Goal: Task Accomplishment & Management: Complete application form

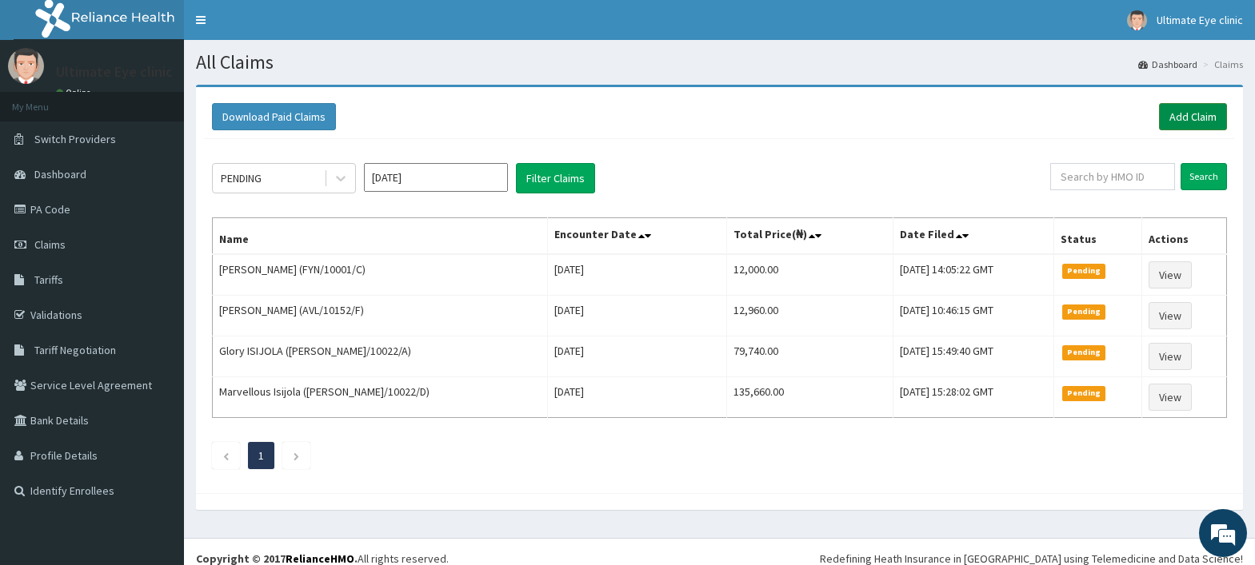
click at [1190, 114] on link "Add Claim" at bounding box center [1193, 116] width 68 height 27
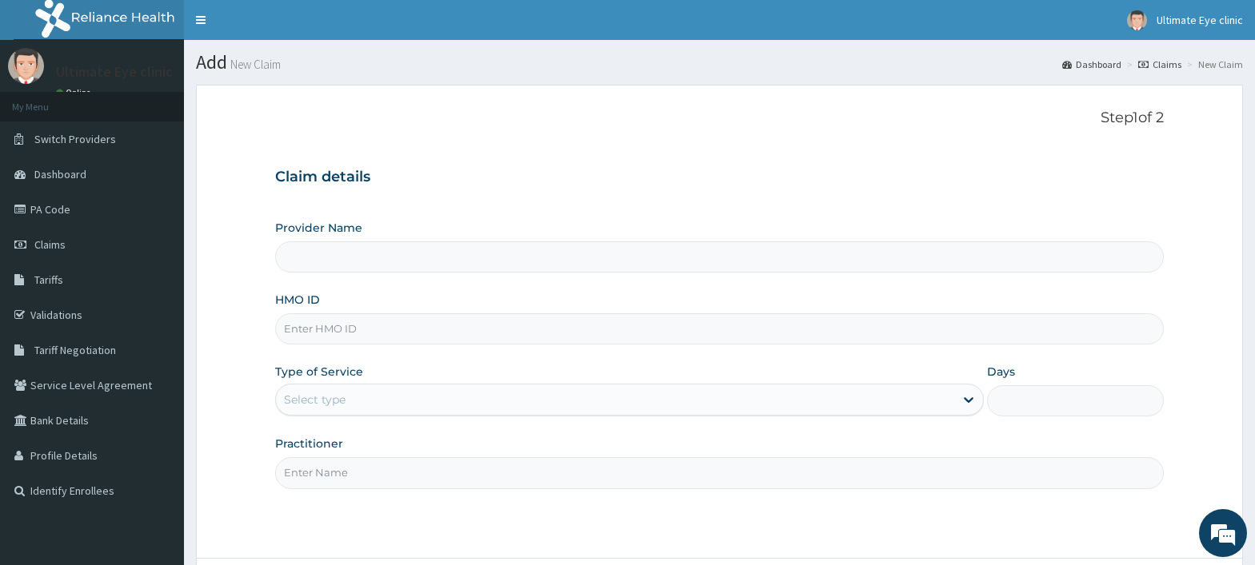
type input "Ultimate Eye Clinic - Ikeja"
click at [319, 333] on input "HMO ID" at bounding box center [719, 328] width 888 height 31
type input "FMP/10004/B"
click at [339, 401] on div "Select type" at bounding box center [315, 400] width 62 height 16
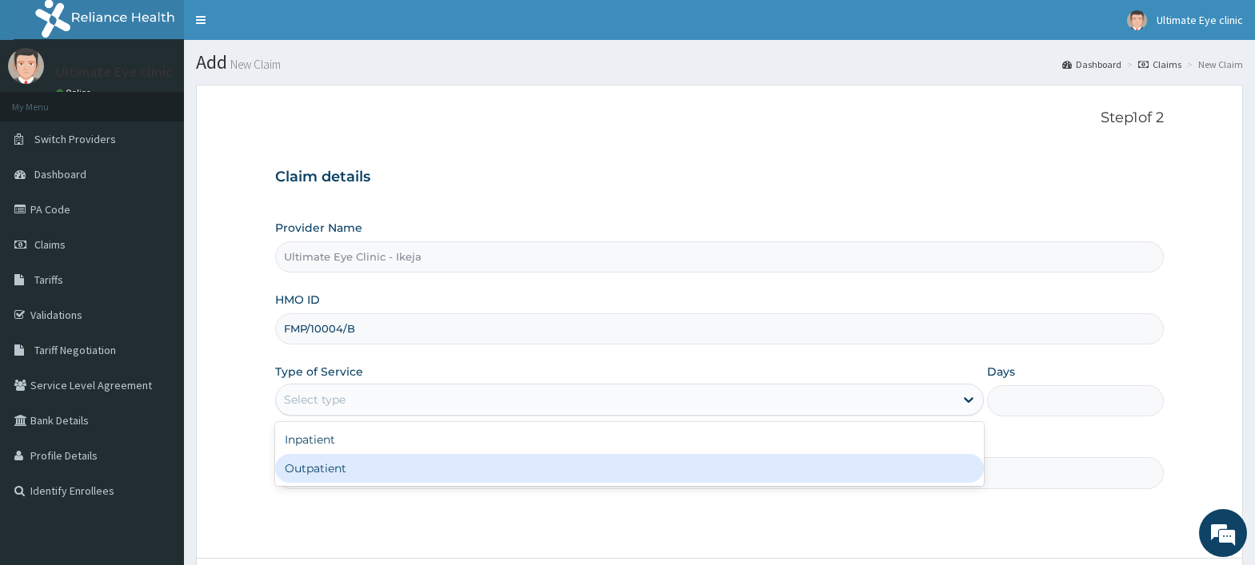
click at [317, 469] on div "Outpatient" at bounding box center [629, 468] width 709 height 29
type input "1"
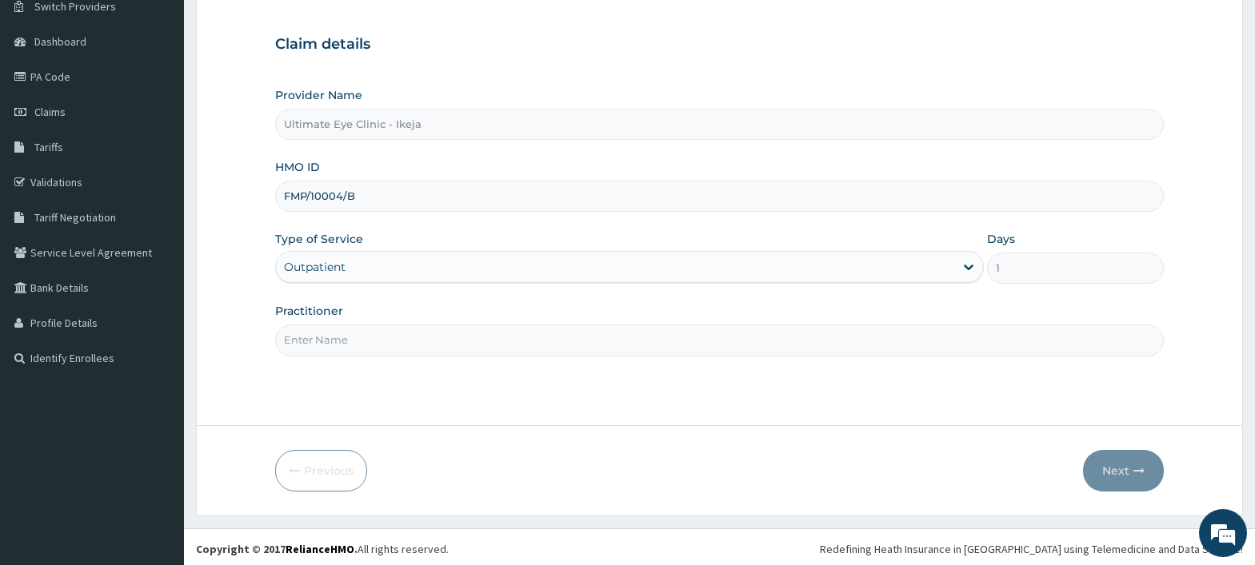
scroll to position [137, 0]
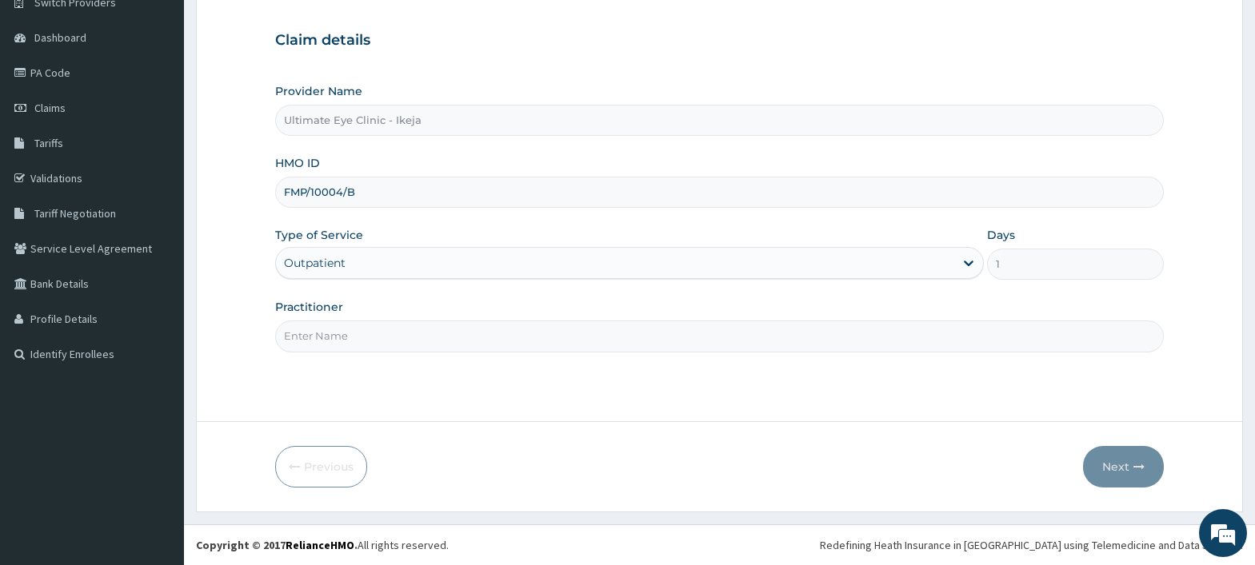
click at [315, 341] on input "Practitioner" at bounding box center [719, 336] width 888 height 31
type input "DR. ESTHER"
click at [1116, 463] on button "Next" at bounding box center [1123, 467] width 81 height 42
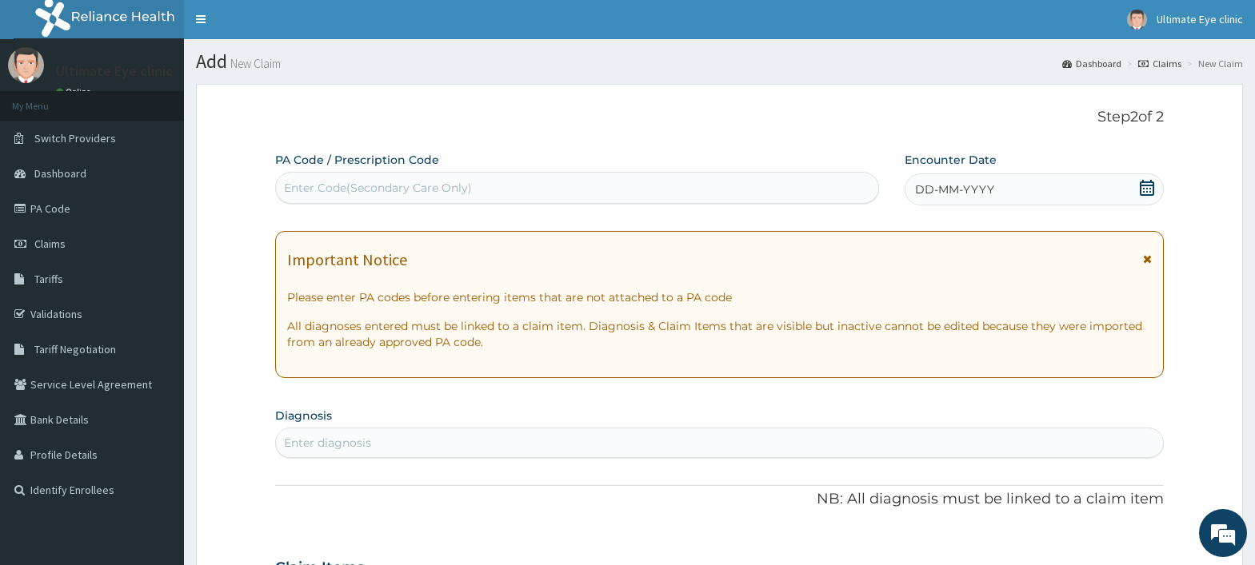
scroll to position [0, 0]
click at [309, 190] on div "Enter Code(Secondary Care Only)" at bounding box center [378, 189] width 188 height 16
type input "PA/429549"
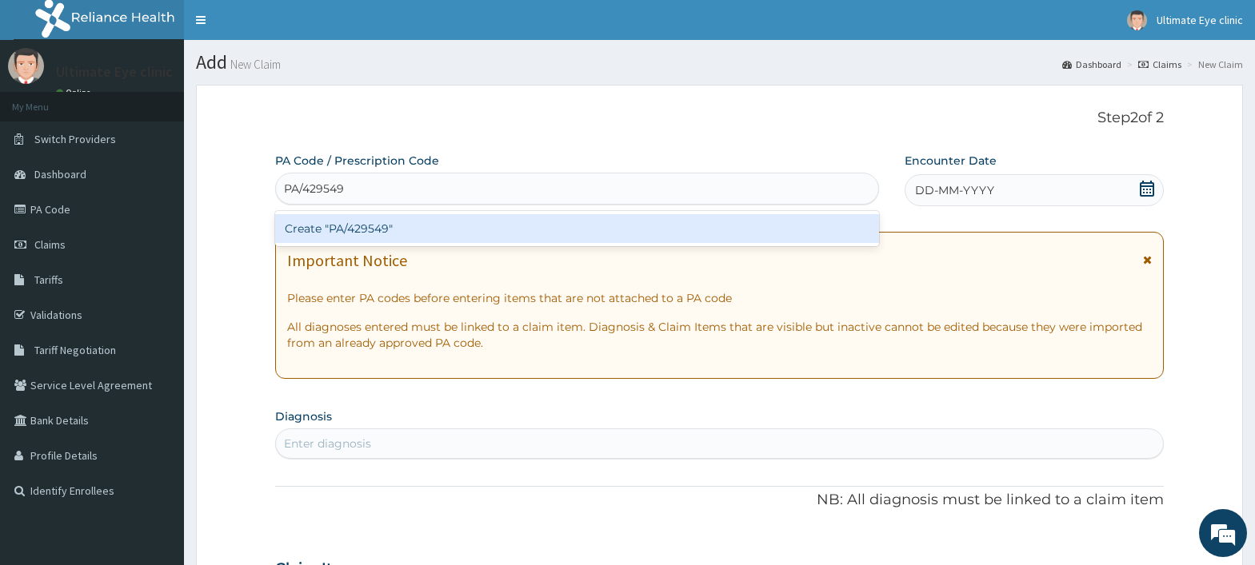
click at [368, 233] on div "Create "PA/429549"" at bounding box center [577, 228] width 604 height 29
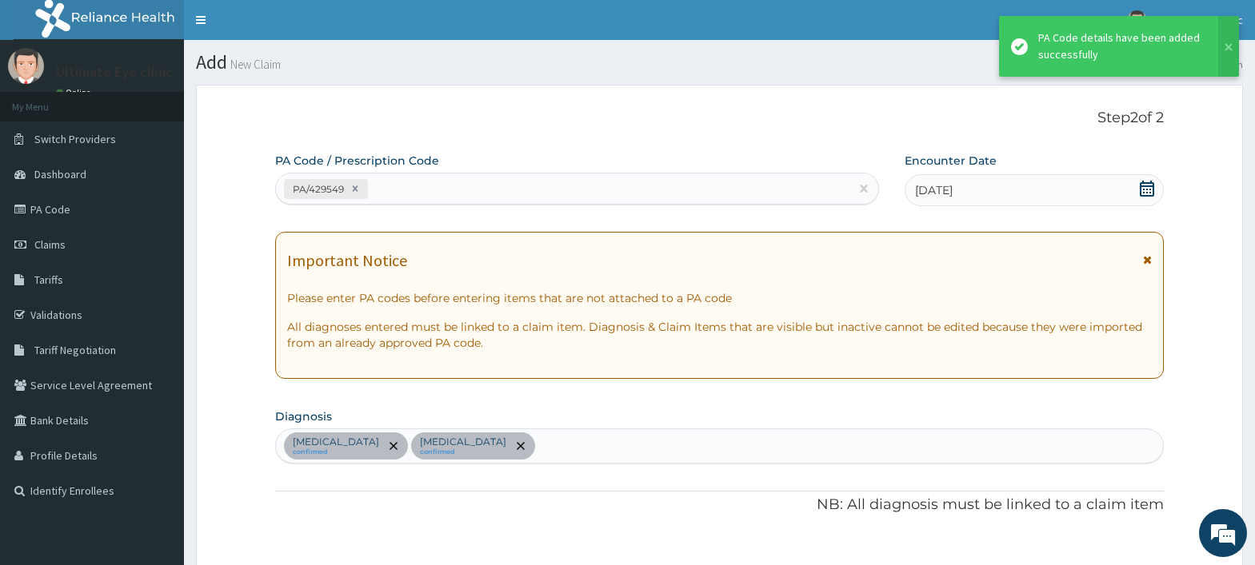
scroll to position [673, 0]
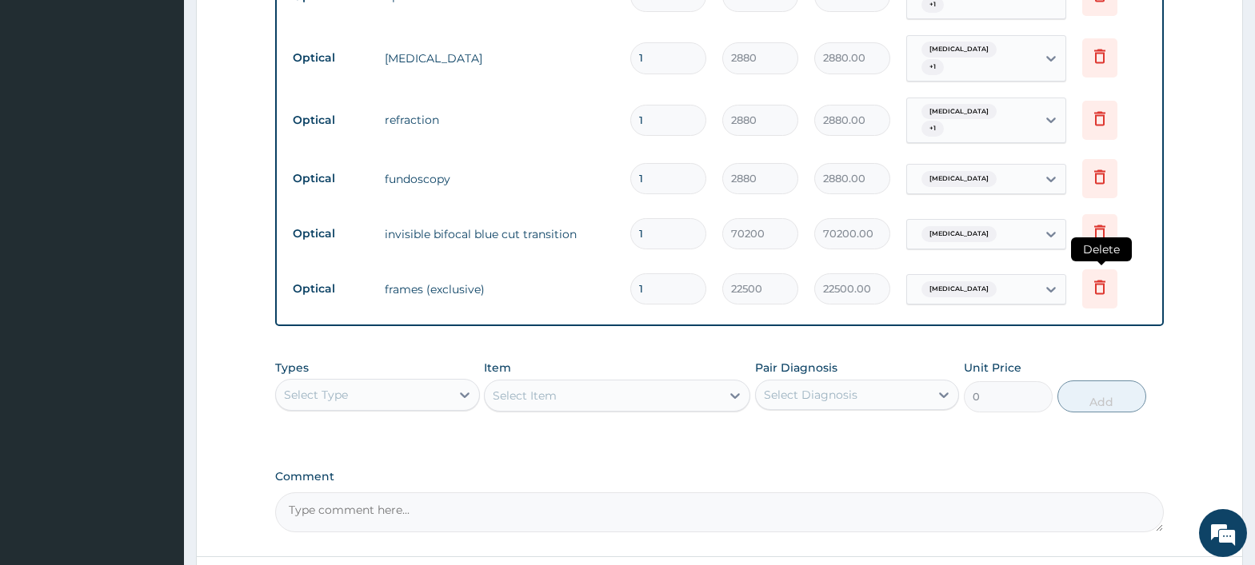
click at [1101, 283] on icon at bounding box center [1099, 286] width 19 height 19
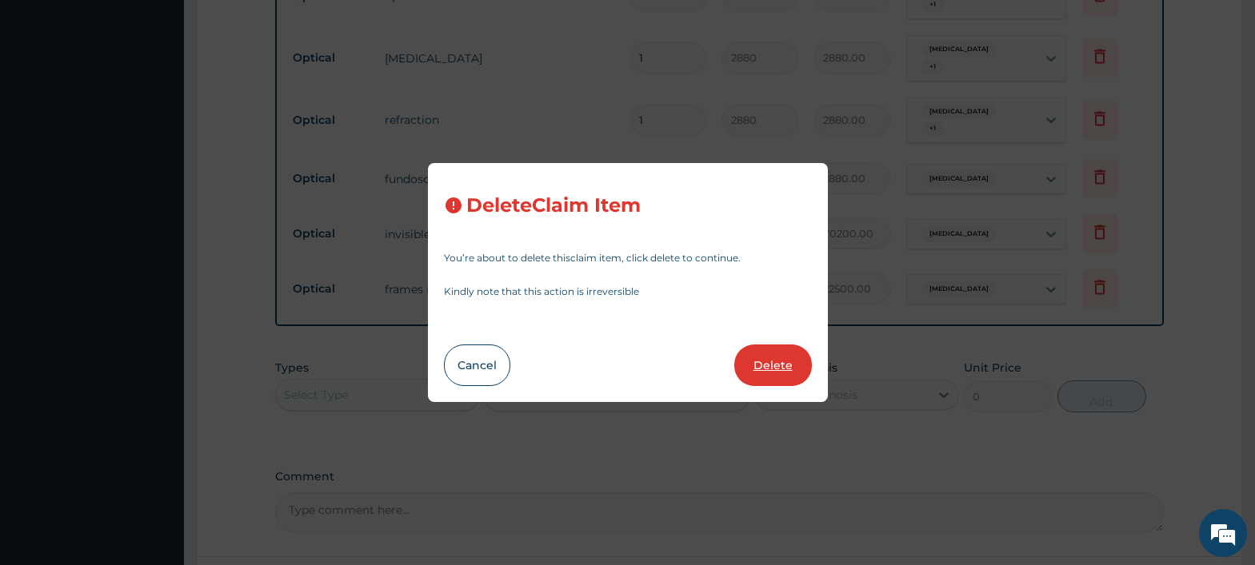
click at [768, 365] on button "Delete" at bounding box center [773, 366] width 78 height 42
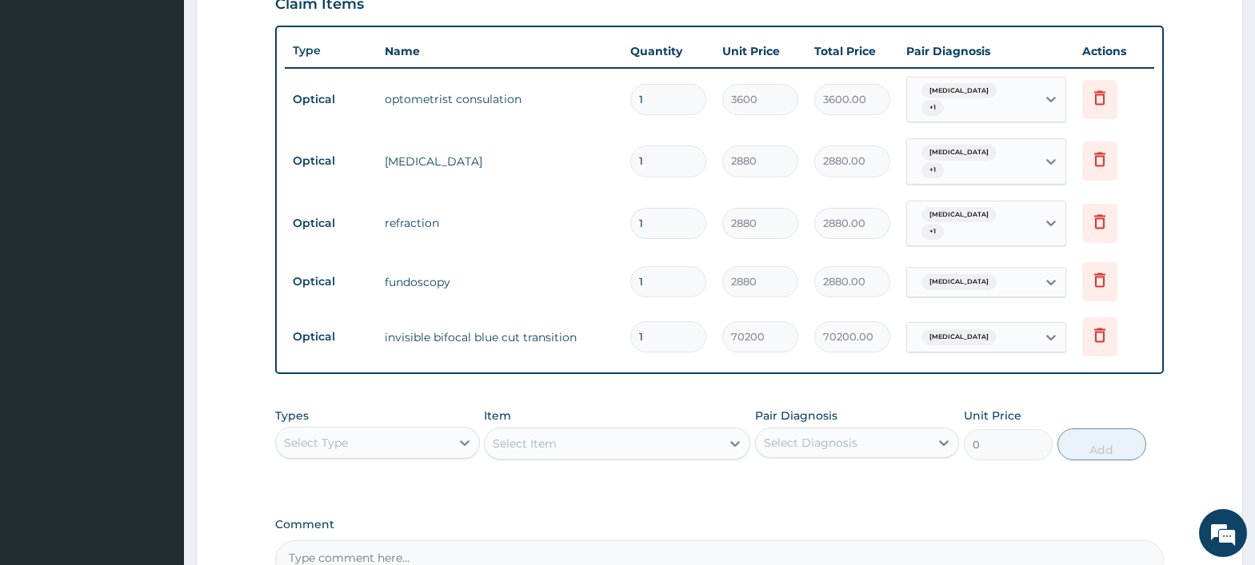
scroll to position [746, 0]
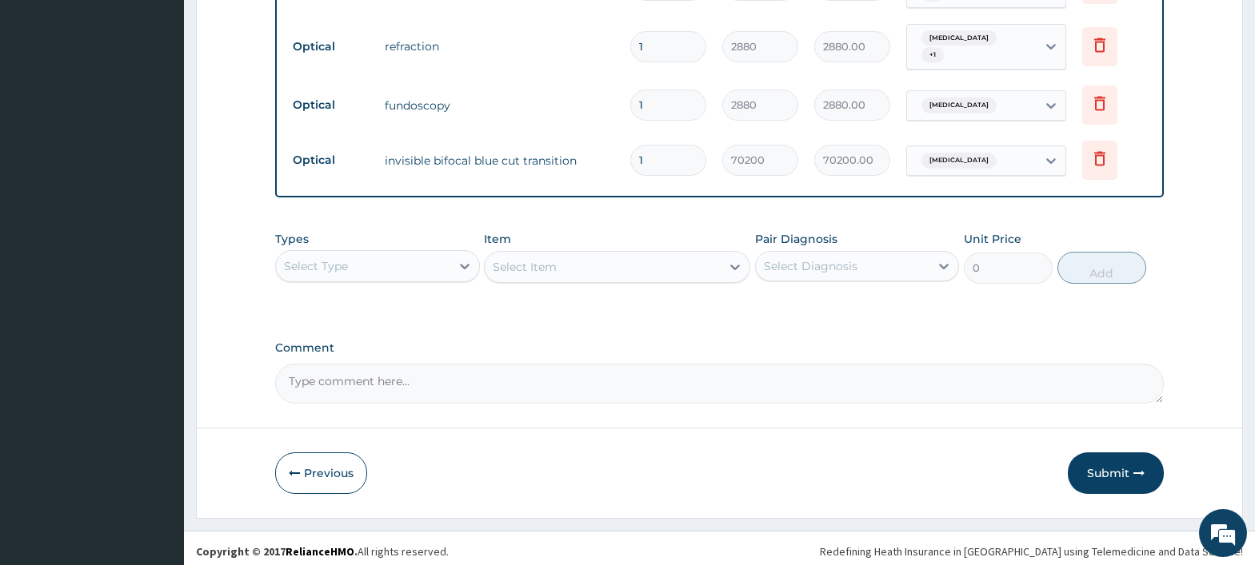
click at [293, 377] on textarea "Comment" at bounding box center [719, 384] width 888 height 40
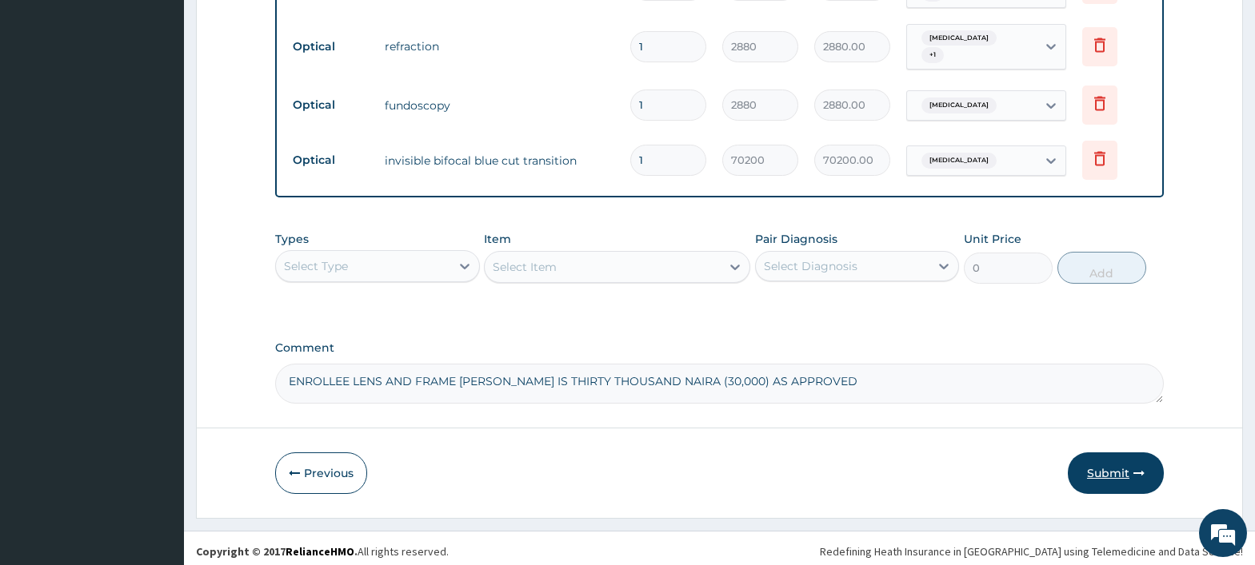
type textarea "ENROLLEE LENS AND FRAME BILL IS THIRTY THOUSAND NAIRA (30,000) AS APPROVED"
click at [1105, 463] on button "Submit" at bounding box center [1116, 474] width 96 height 42
click at [1123, 469] on button "Submit" at bounding box center [1116, 474] width 96 height 42
